Goal: Navigation & Orientation: Find specific page/section

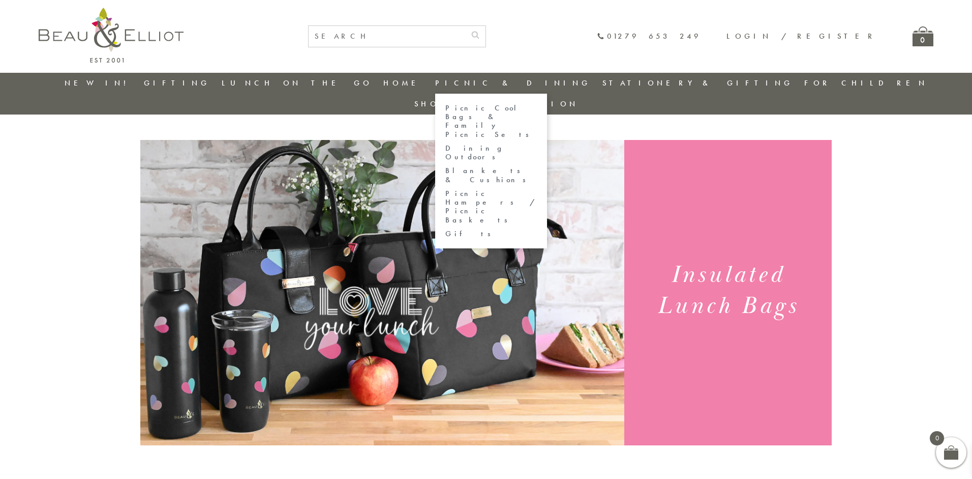
click at [511, 81] on link "Picnic & Dining" at bounding box center [513, 83] width 156 height 10
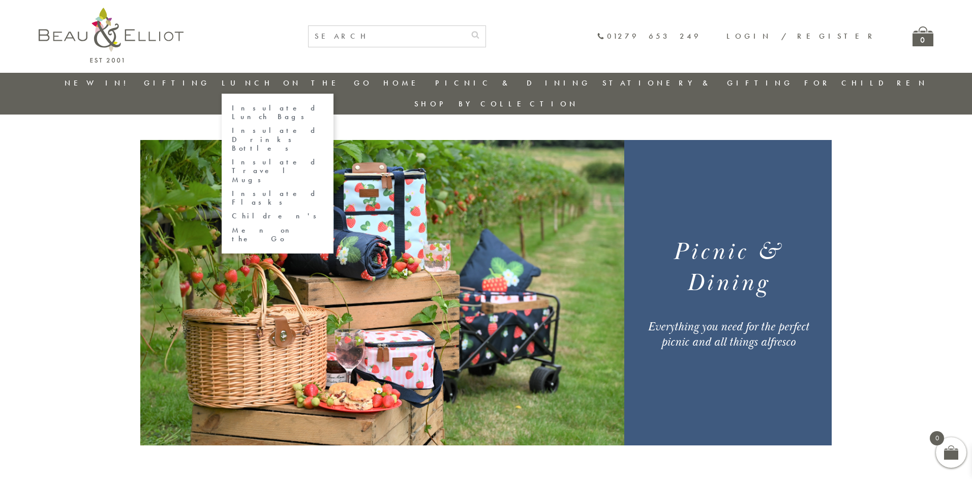
click at [286, 79] on link "Lunch On The Go" at bounding box center [297, 83] width 151 height 10
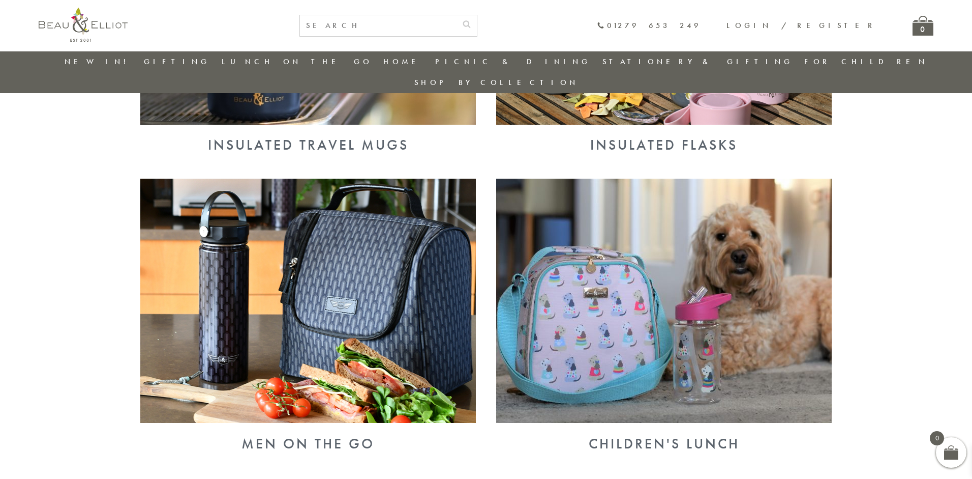
scroll to position [886, 0]
click at [252, 272] on img at bounding box center [308, 300] width 336 height 244
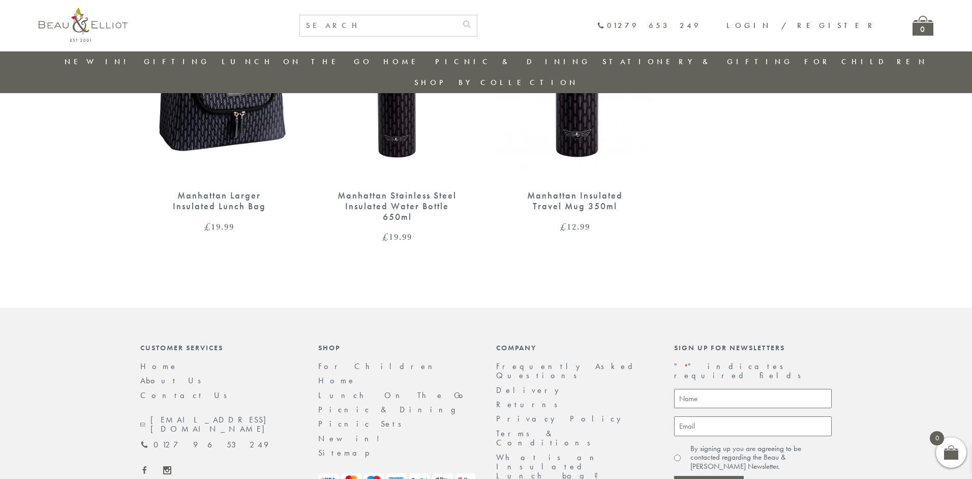
scroll to position [550, 0]
